Goal: Entertainment & Leisure: Consume media (video, audio)

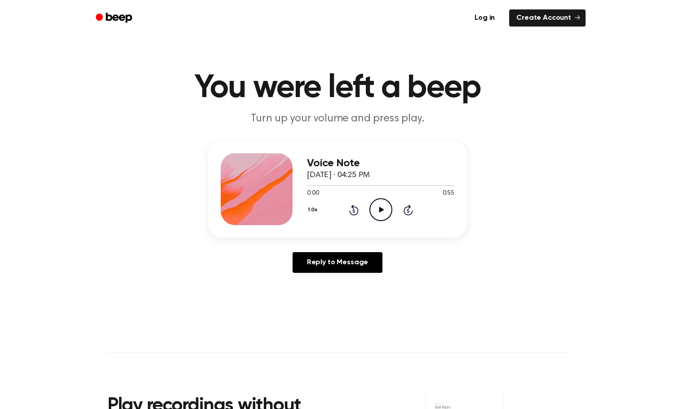
click at [375, 212] on icon "Play Audio" at bounding box center [380, 209] width 23 height 23
click at [381, 213] on icon "Play Audio" at bounding box center [380, 209] width 23 height 23
click at [381, 210] on icon at bounding box center [381, 210] width 5 height 6
click at [378, 212] on icon "Play Audio" at bounding box center [380, 209] width 23 height 23
click at [374, 212] on icon "Play Audio" at bounding box center [380, 209] width 23 height 23
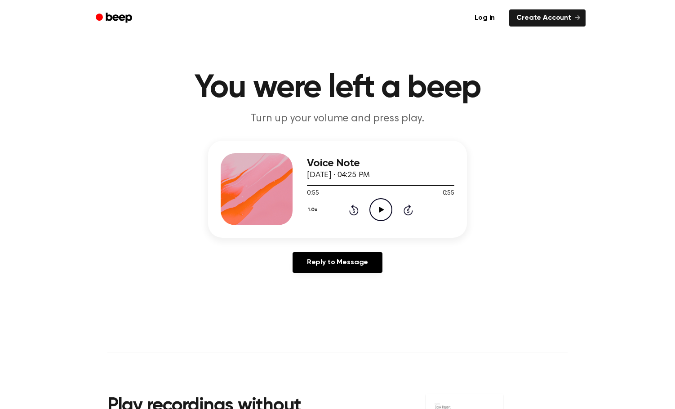
click at [377, 213] on icon "Play Audio" at bounding box center [380, 209] width 23 height 23
click at [376, 211] on icon "Play Audio" at bounding box center [380, 209] width 23 height 23
click at [381, 213] on icon "Play Audio" at bounding box center [380, 209] width 23 height 23
click at [356, 210] on icon "Rewind 5 seconds" at bounding box center [354, 210] width 10 height 12
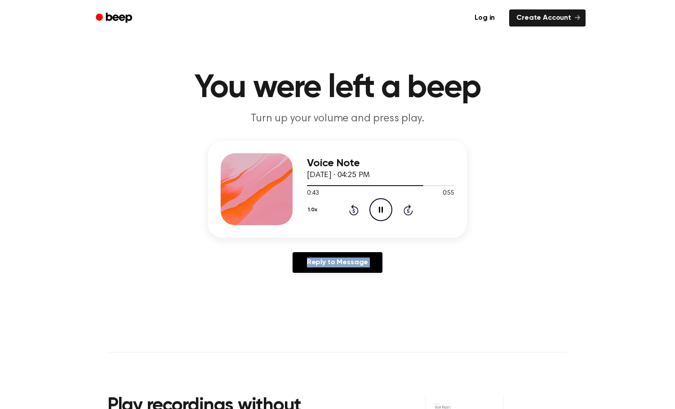
click at [356, 210] on icon "Rewind 5 seconds" at bounding box center [354, 210] width 10 height 12
click at [385, 212] on icon "Play Audio" at bounding box center [380, 209] width 23 height 23
click at [416, 213] on div "1.0x Rewind 5 seconds Pause Audio Skip 5 seconds" at bounding box center [380, 209] width 147 height 23
click at [409, 213] on icon "Skip 5 seconds" at bounding box center [408, 210] width 10 height 12
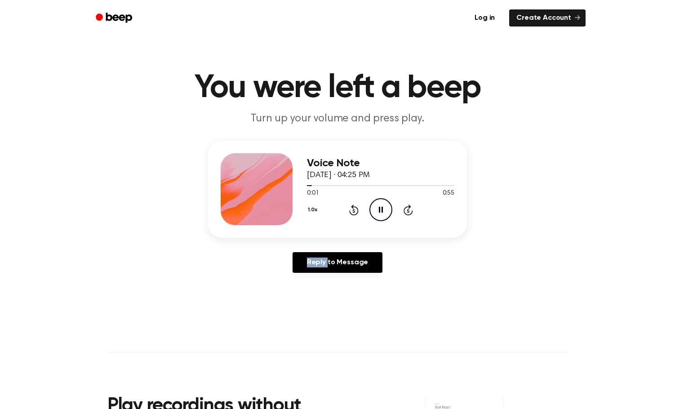
click at [409, 213] on icon "Skip 5 seconds" at bounding box center [408, 210] width 10 height 12
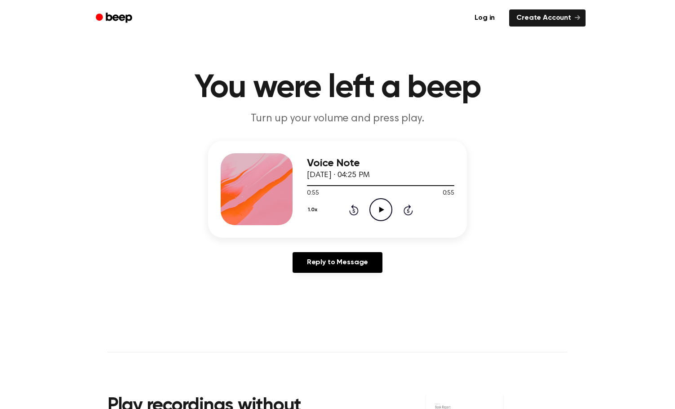
click at [384, 214] on icon "Play Audio" at bounding box center [380, 209] width 23 height 23
click at [405, 187] on div at bounding box center [380, 185] width 147 height 7
click at [397, 187] on div at bounding box center [380, 185] width 147 height 7
click at [403, 212] on icon "Skip 5 seconds" at bounding box center [408, 210] width 10 height 12
click at [409, 210] on icon "Skip 5 seconds" at bounding box center [408, 210] width 10 height 12
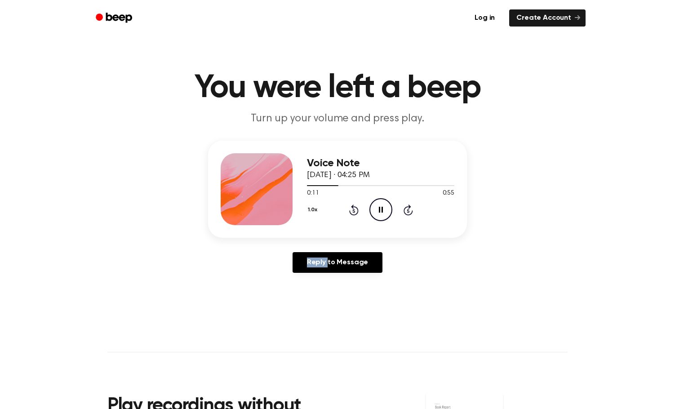
click at [409, 210] on icon "Skip 5 seconds" at bounding box center [408, 210] width 10 height 12
